Goal: Communication & Community: Answer question/provide support

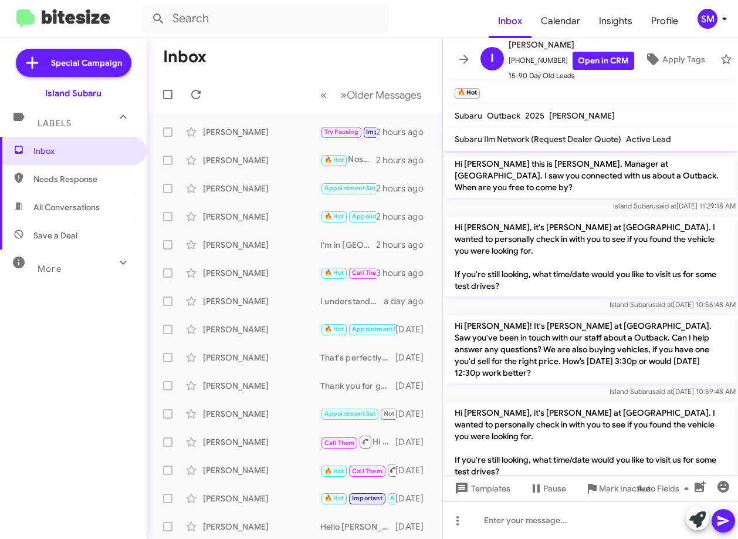
scroll to position [355, 0]
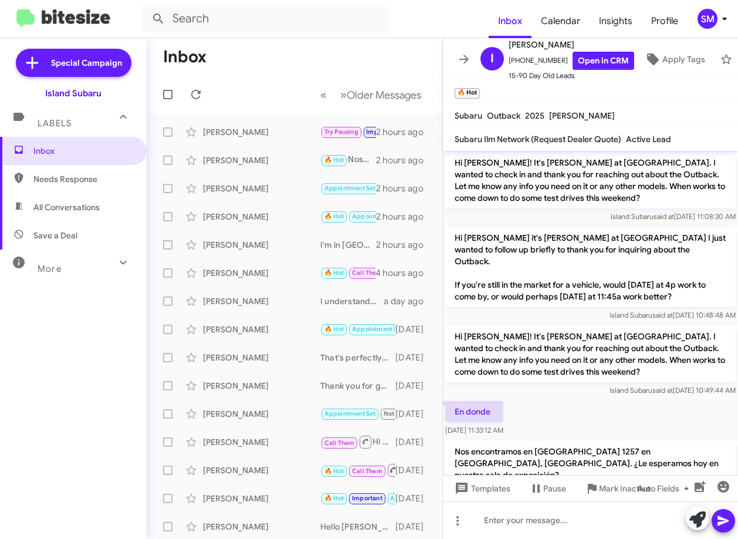
scroll to position [355, 0]
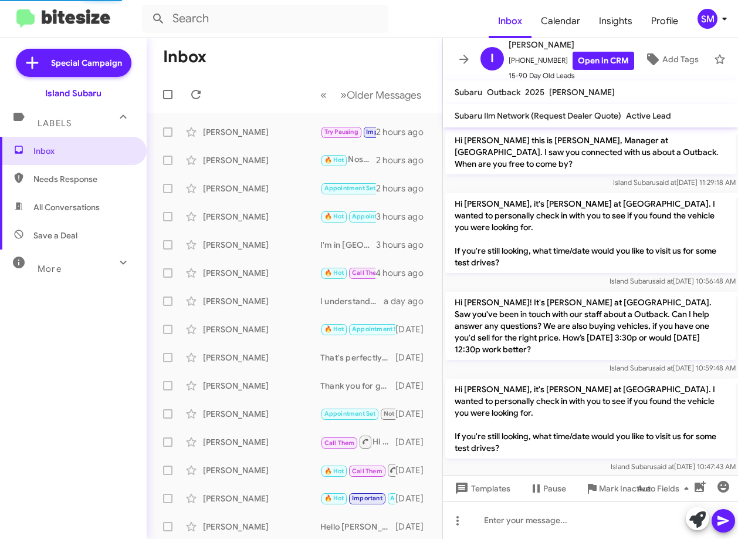
scroll to position [332, 0]
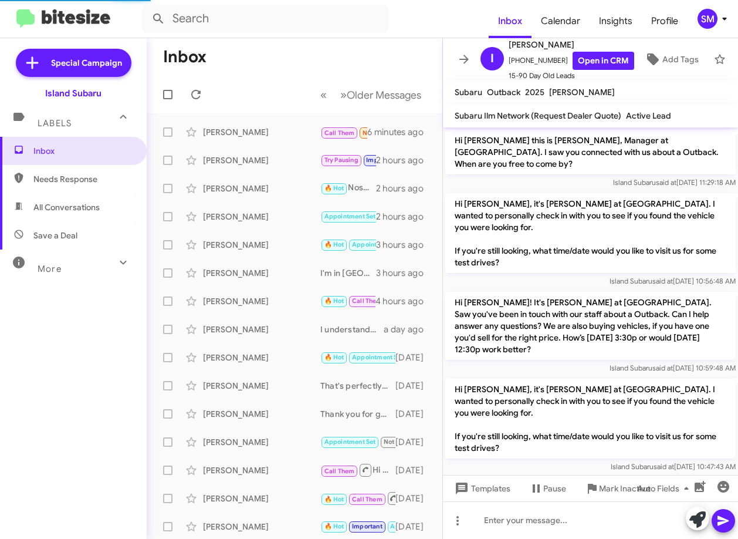
scroll to position [332, 0]
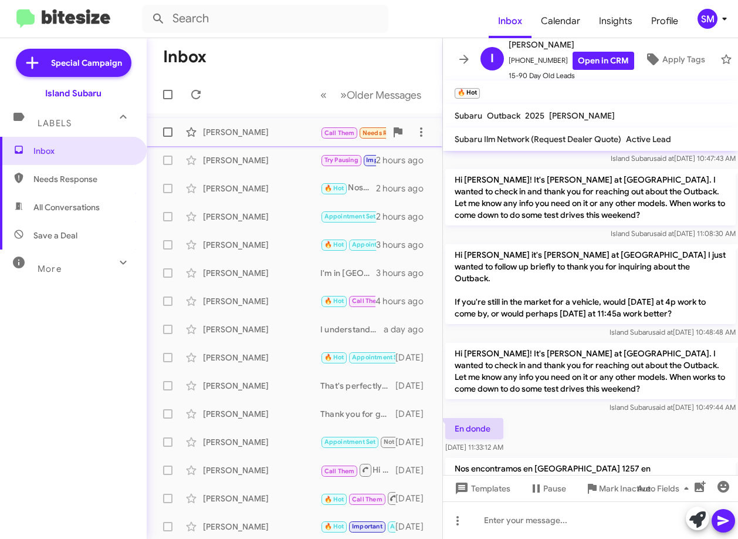
click at [251, 130] on div "[PERSON_NAME]" at bounding box center [261, 132] width 117 height 12
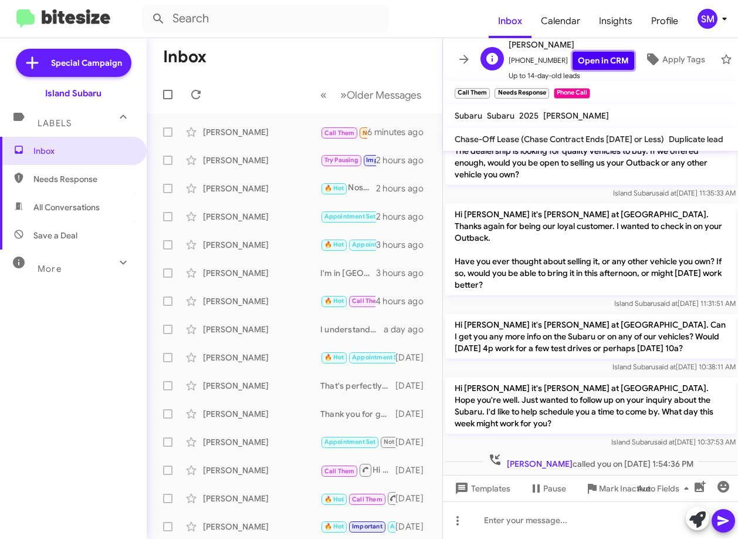
click at [600, 52] on link "Open in CRM" at bounding box center [604, 61] width 62 height 18
